Goal: Transaction & Acquisition: Purchase product/service

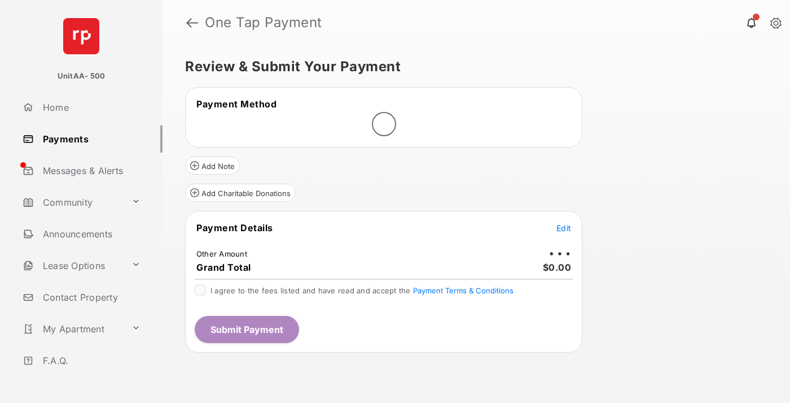
click at [564, 228] on span "Edit" at bounding box center [564, 228] width 15 height 10
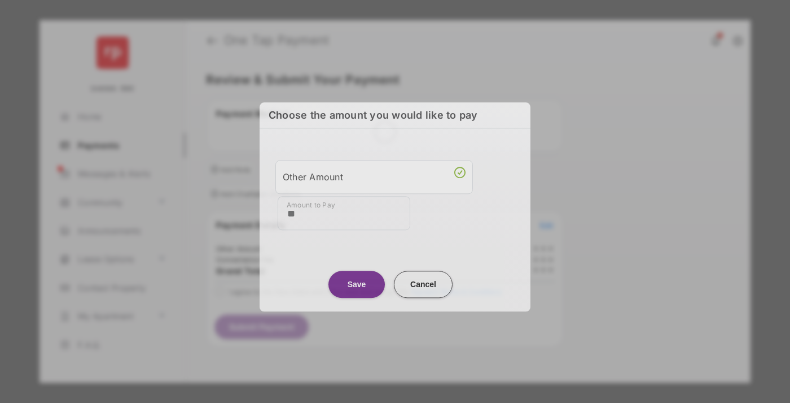
type input "**"
click at [357, 282] on button "Save" at bounding box center [357, 283] width 56 height 27
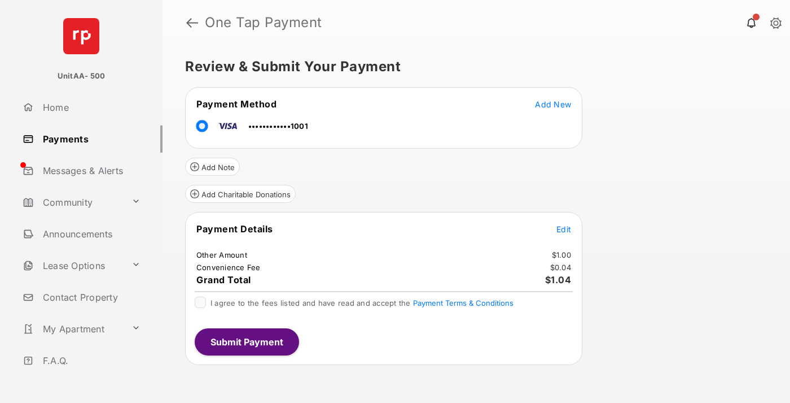
click at [564, 229] on span "Edit" at bounding box center [564, 229] width 15 height 10
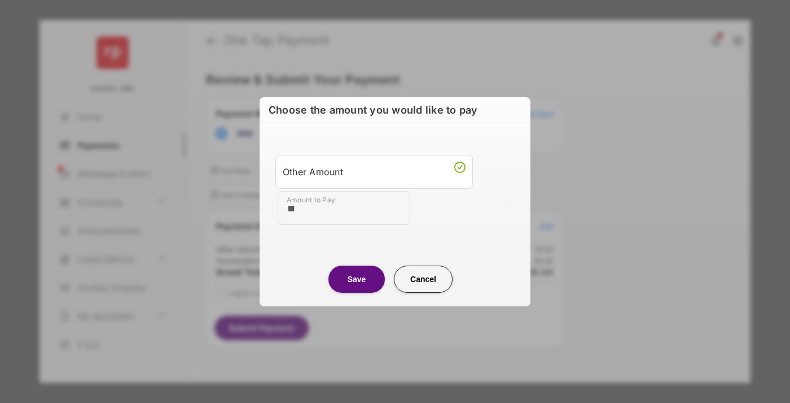
click at [357, 278] on button "Save" at bounding box center [357, 278] width 56 height 27
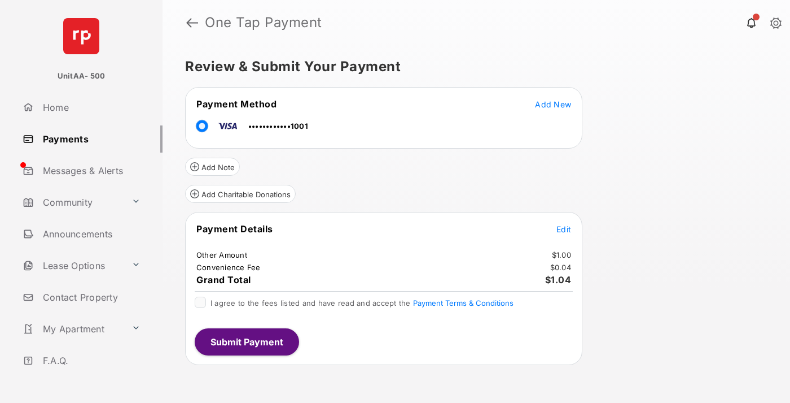
click at [246, 341] on button "Submit Payment" at bounding box center [247, 341] width 104 height 27
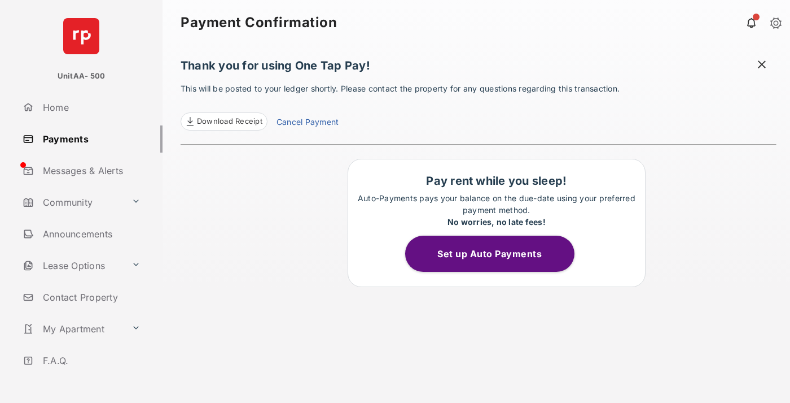
click at [88, 138] on link "Payments" at bounding box center [90, 138] width 145 height 27
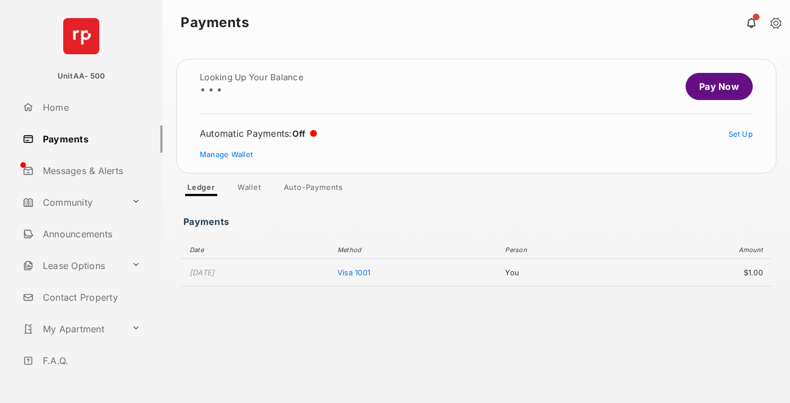
click at [715, 86] on link "Pay Now" at bounding box center [719, 86] width 67 height 27
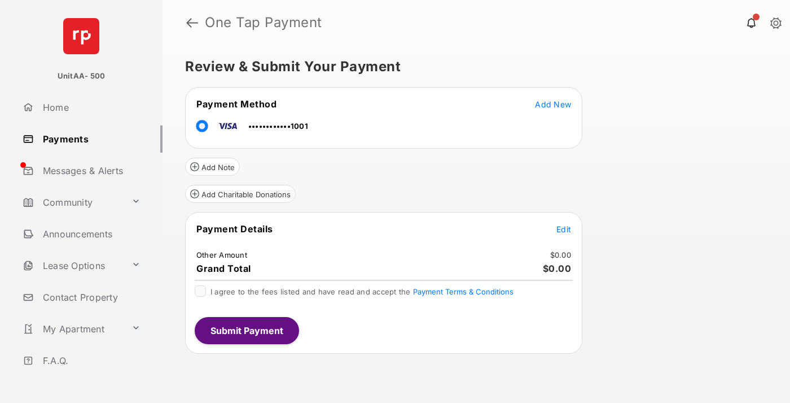
click at [564, 229] on span "Edit" at bounding box center [564, 229] width 15 height 10
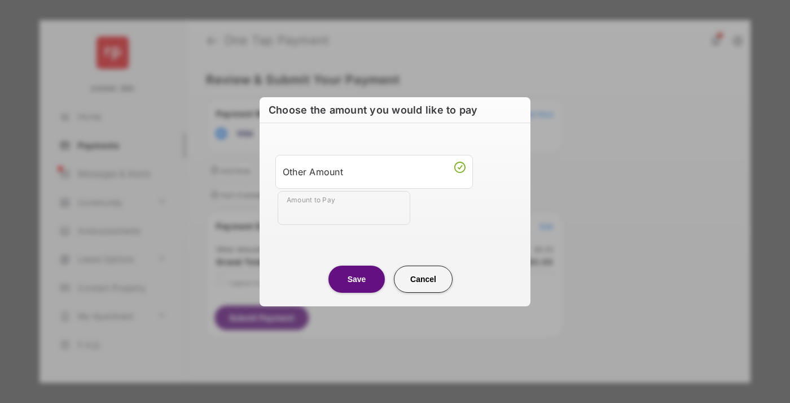
click at [374, 171] on div "Other Amount" at bounding box center [374, 171] width 183 height 19
type input "**"
click at [357, 278] on button "Save" at bounding box center [357, 278] width 56 height 27
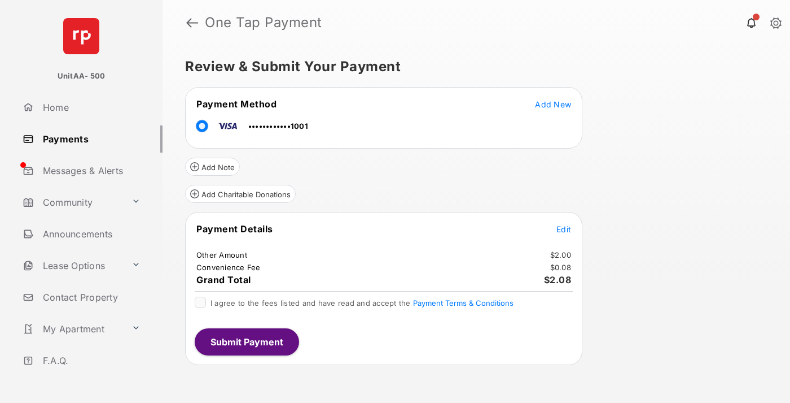
click at [246, 341] on button "Submit Payment" at bounding box center [247, 341] width 104 height 27
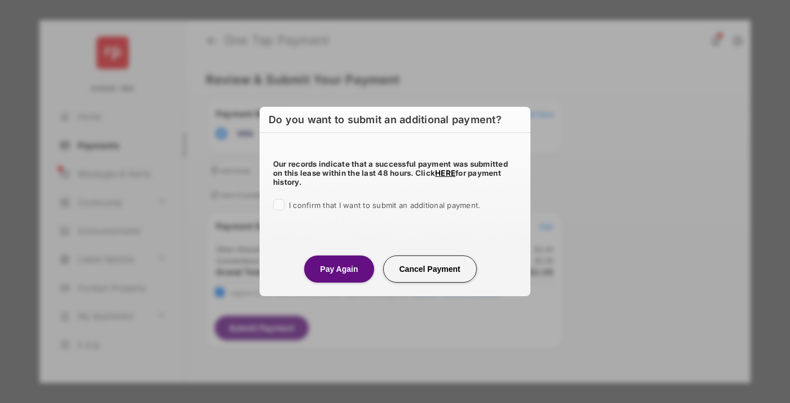
click at [339, 268] on button "Pay Again" at bounding box center [338, 268] width 69 height 27
